Goal: Find specific page/section: Find specific page/section

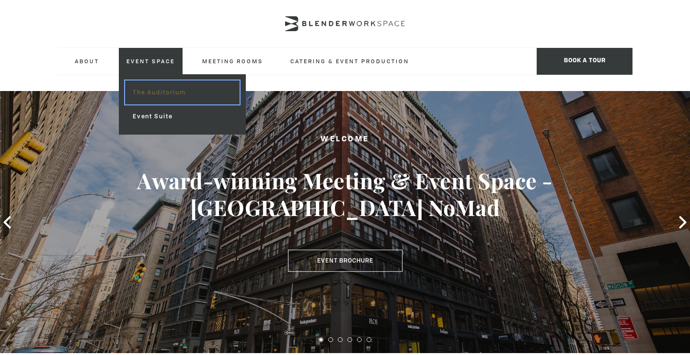
click at [163, 93] on link "The Auditorium" at bounding box center [182, 93] width 115 height 24
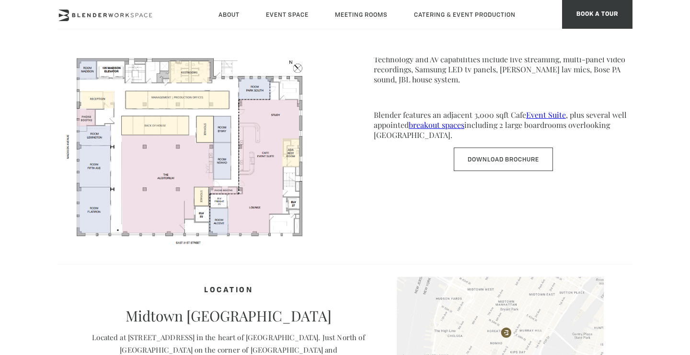
scroll to position [536, 0]
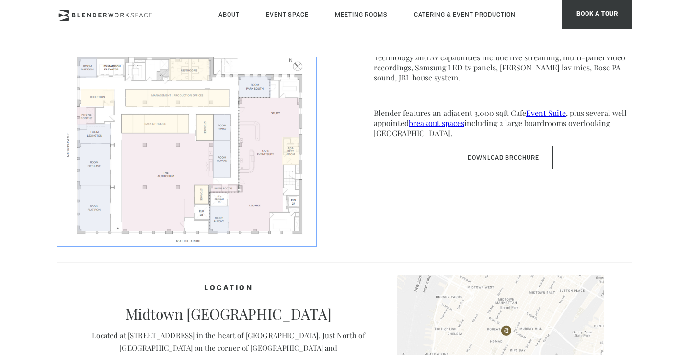
click at [166, 160] on img at bounding box center [187, 133] width 259 height 224
